Goal: Find specific page/section: Find specific page/section

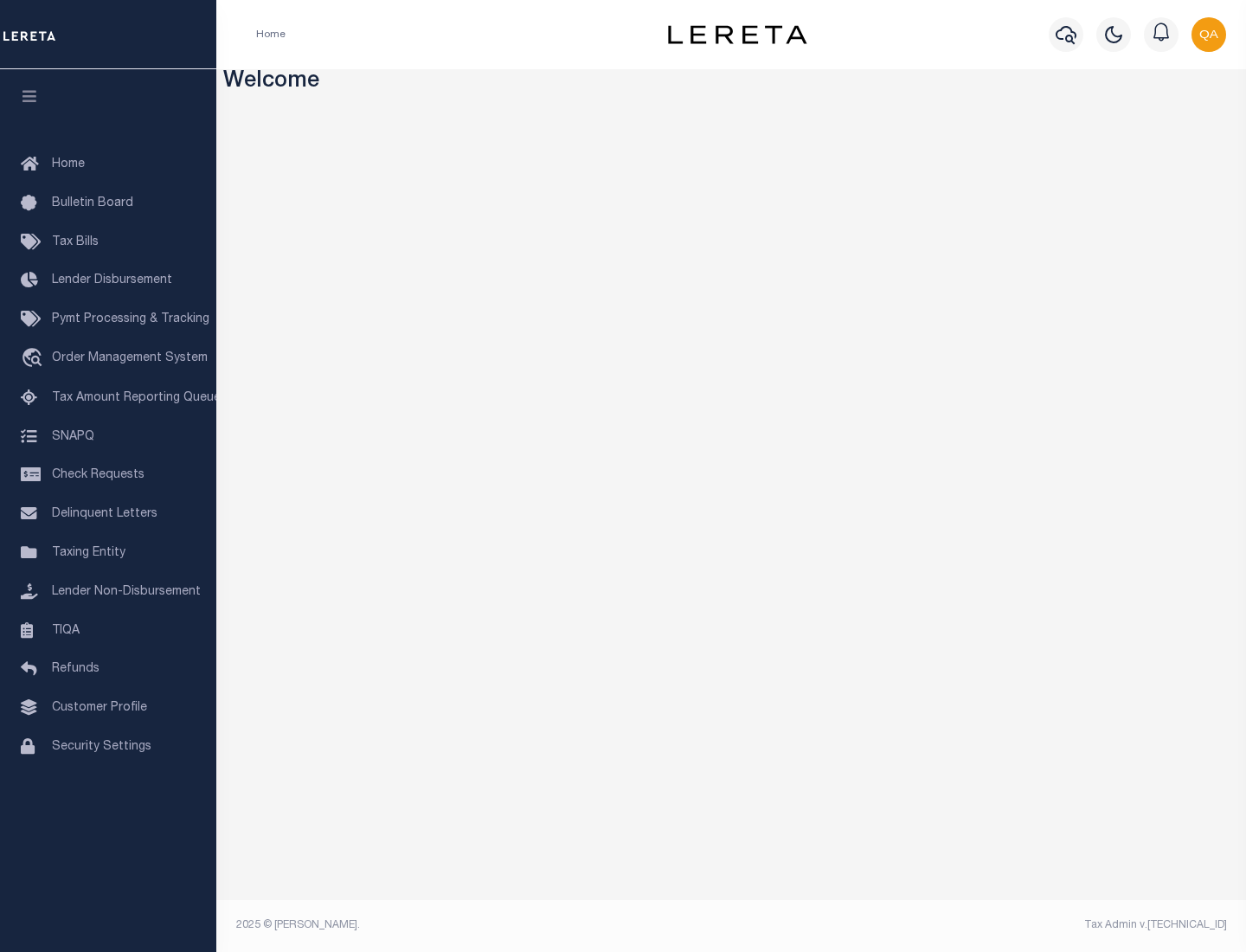
click at [108, 630] on link "TIQA" at bounding box center [107, 631] width 216 height 39
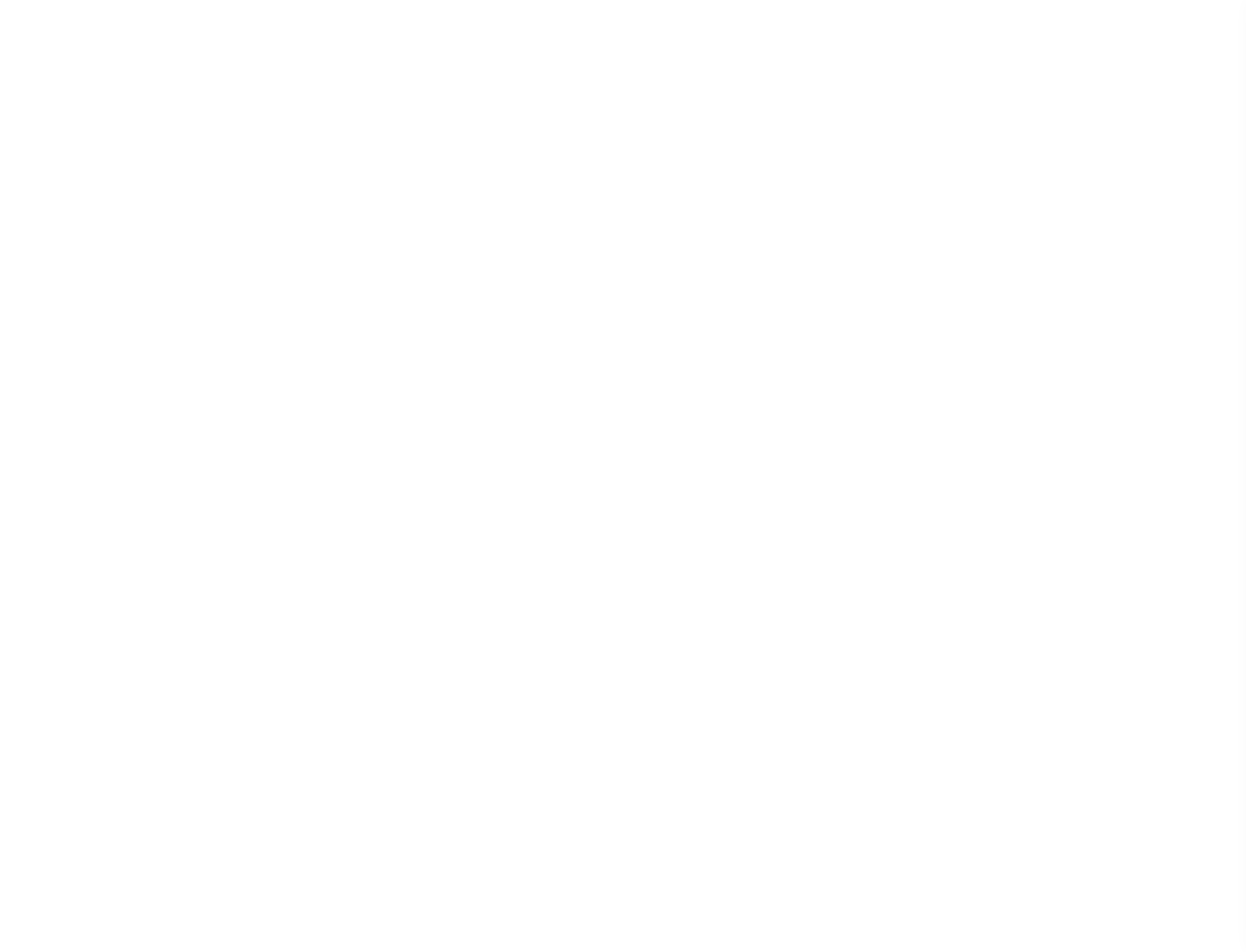
select select "200"
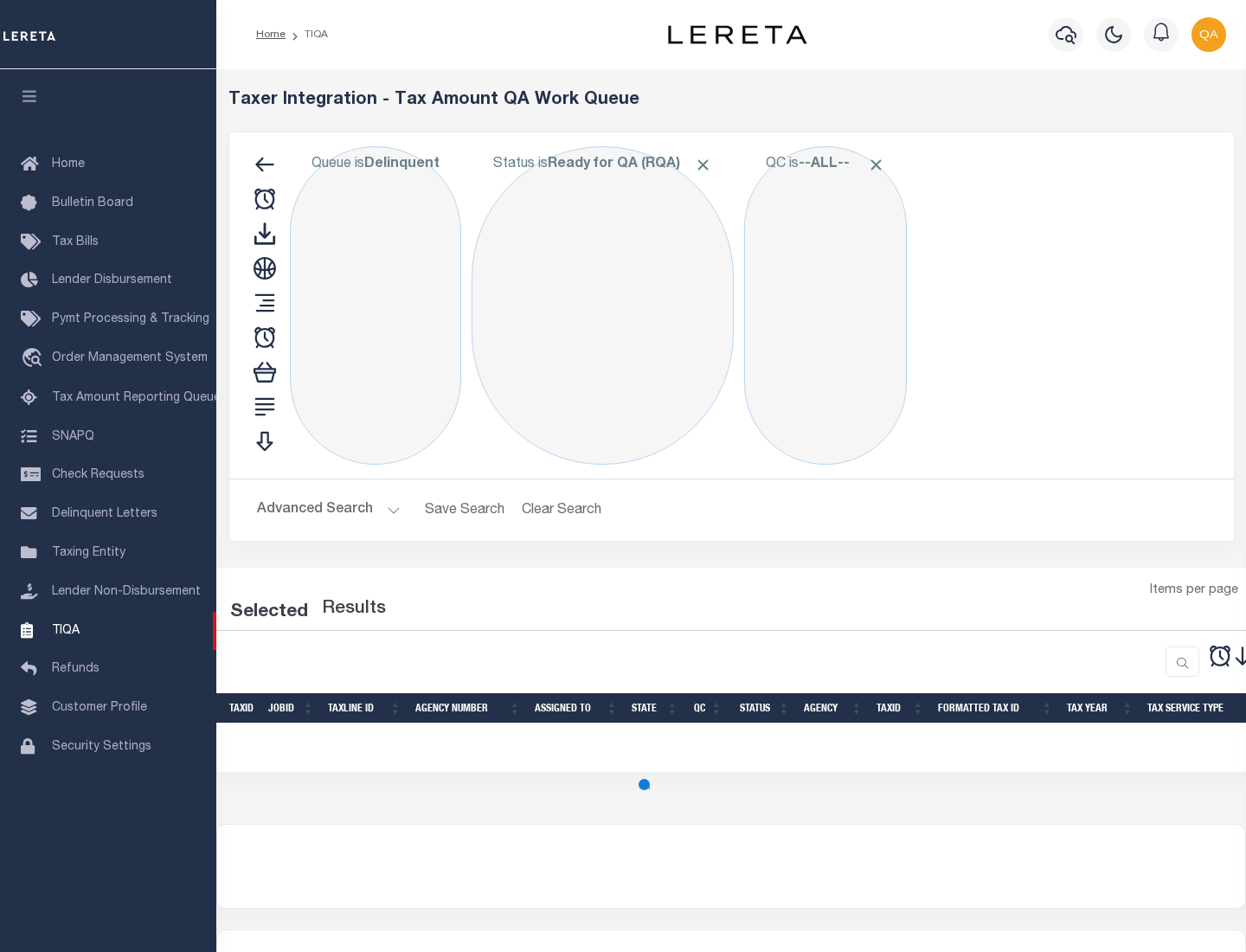
select select "200"
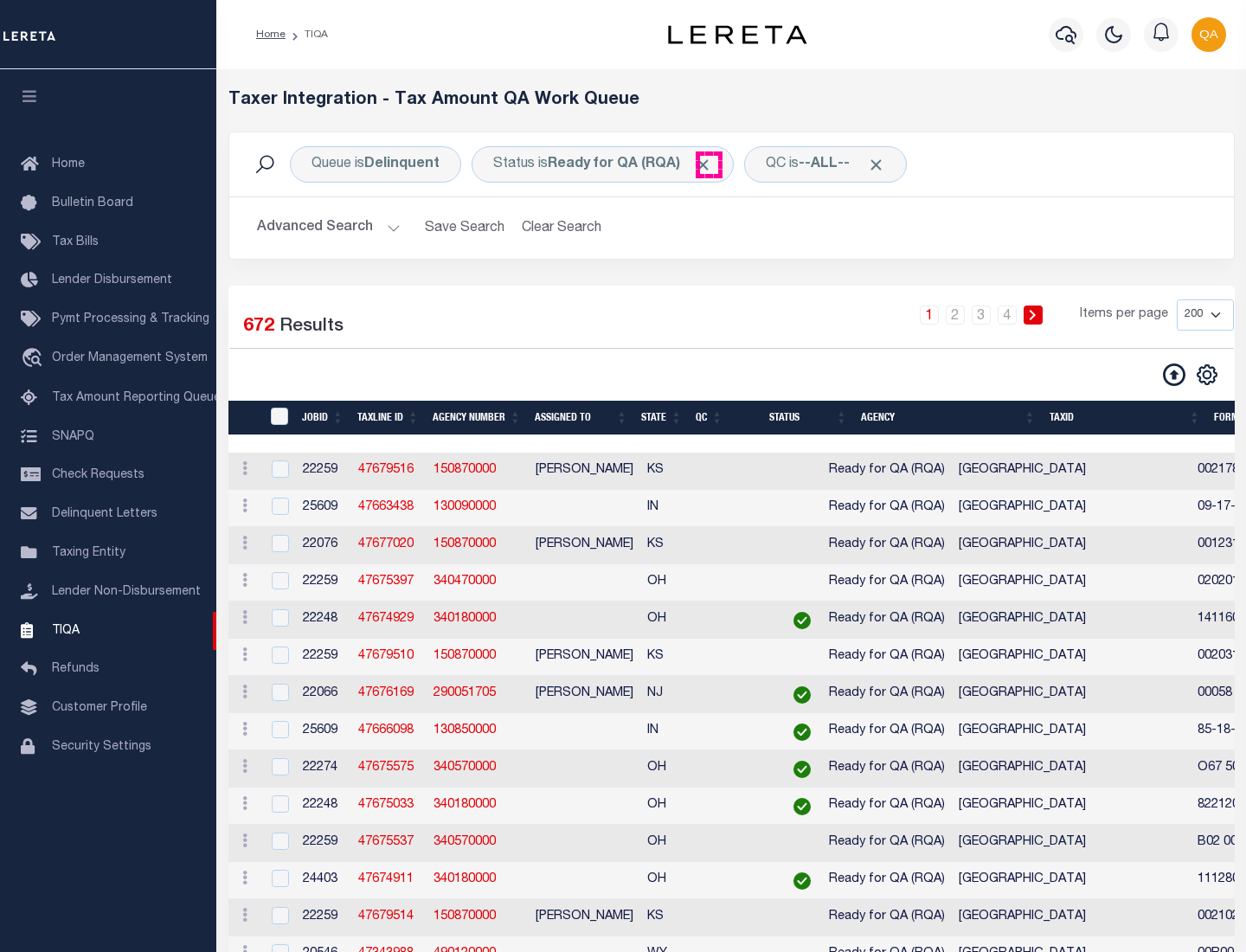
click at [709, 165] on span "Click to Remove" at bounding box center [702, 165] width 18 height 18
